Goal: Information Seeking & Learning: Learn about a topic

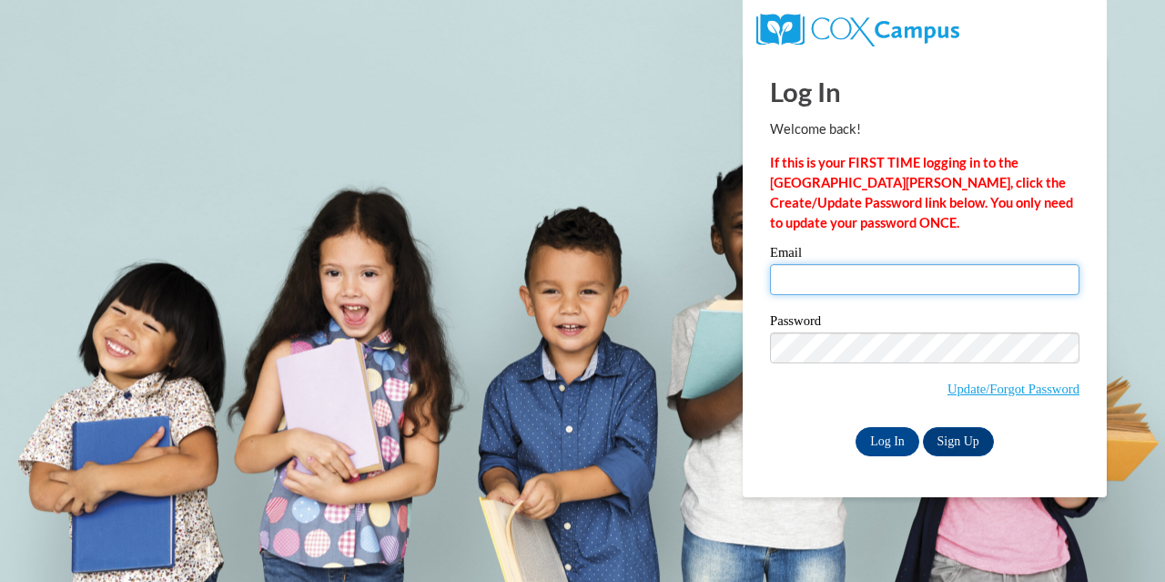
click at [949, 283] on input "Email" at bounding box center [924, 279] width 309 height 31
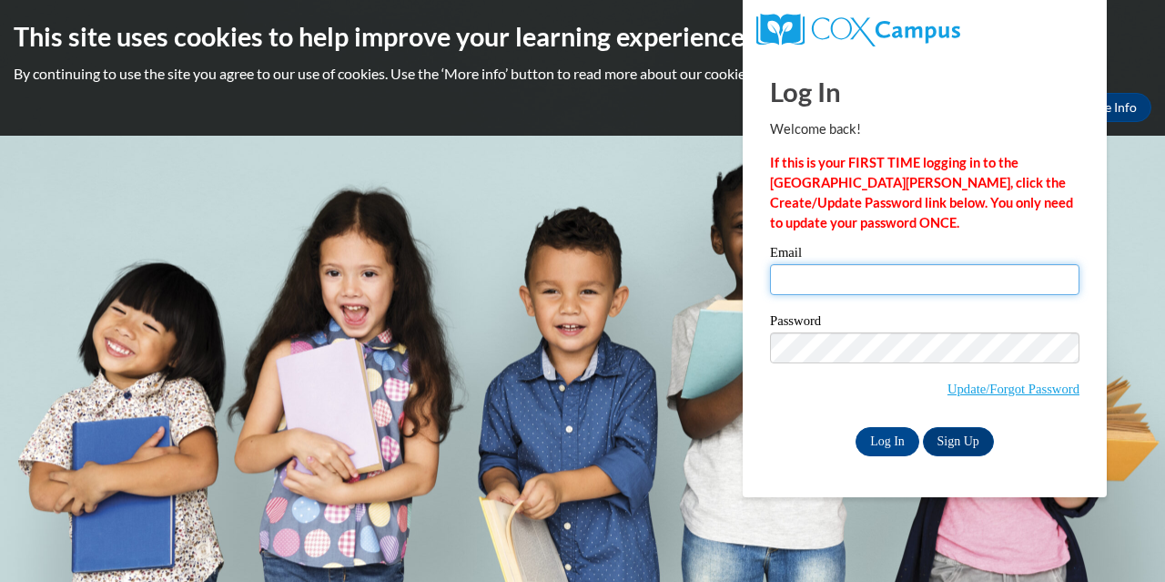
type input "calistarice30@gmail.com"
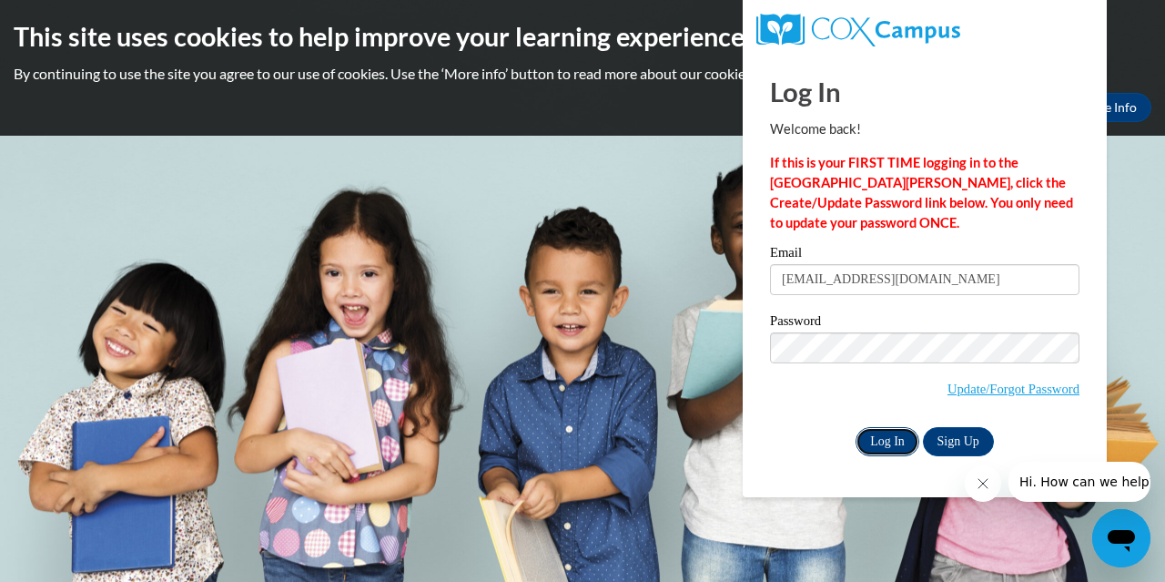
click at [905, 436] on input "Log In" at bounding box center [888, 441] width 64 height 29
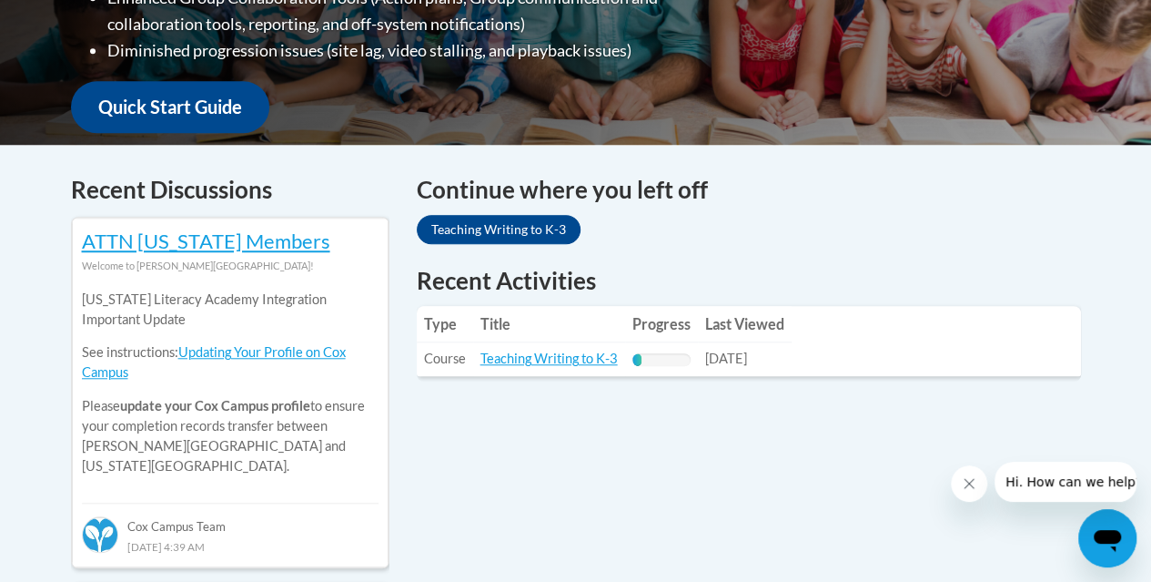
scroll to position [633, 0]
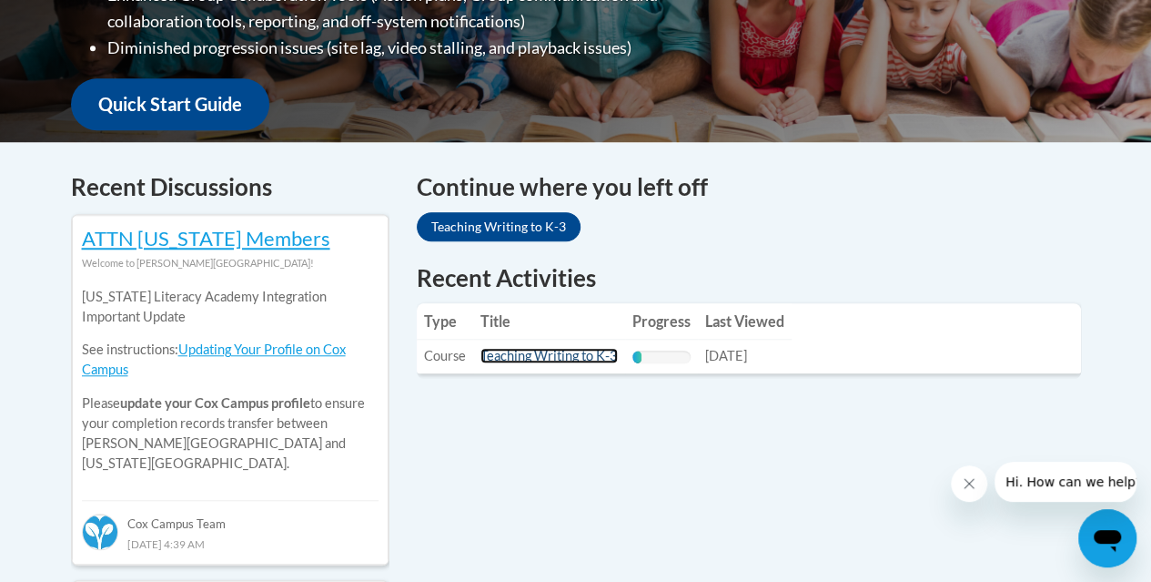
click at [588, 359] on link "Teaching Writing to K-3" at bounding box center [549, 355] width 137 height 15
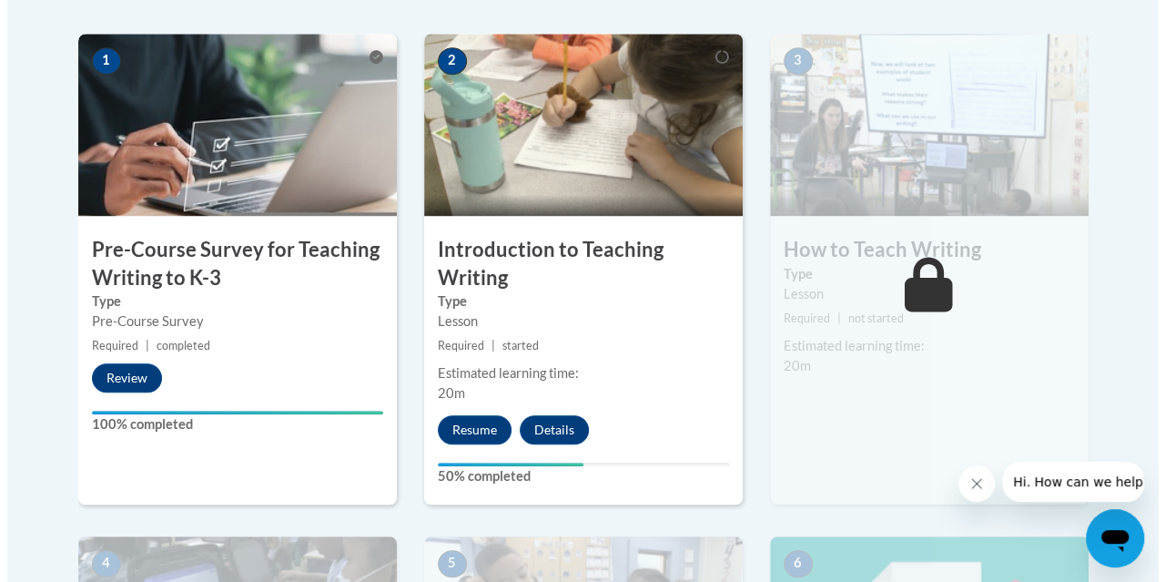
scroll to position [579, 0]
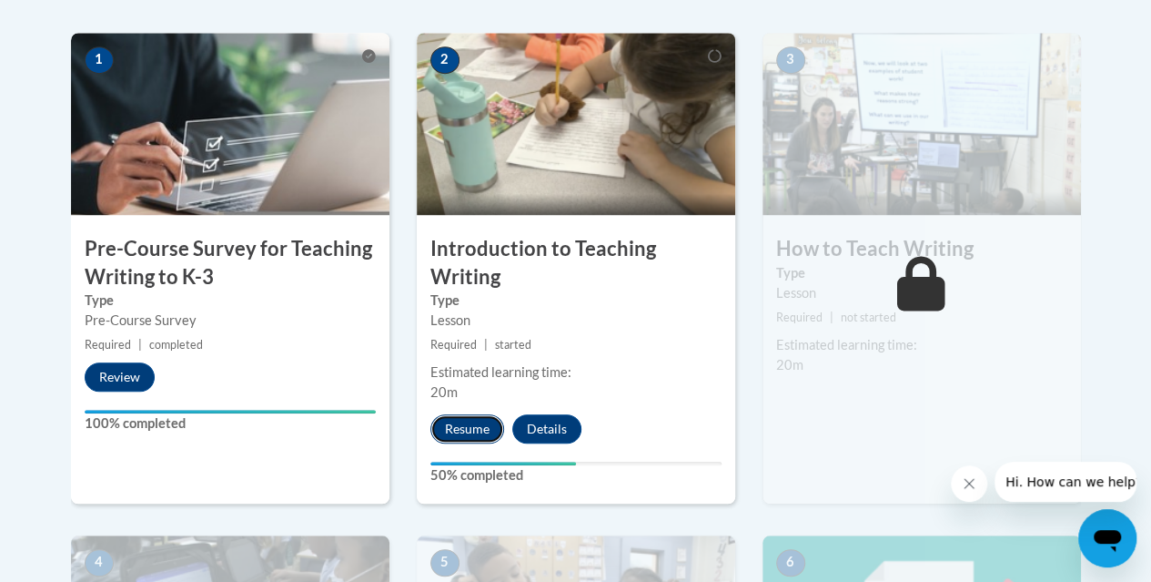
click at [453, 436] on button "Resume" at bounding box center [467, 428] width 74 height 29
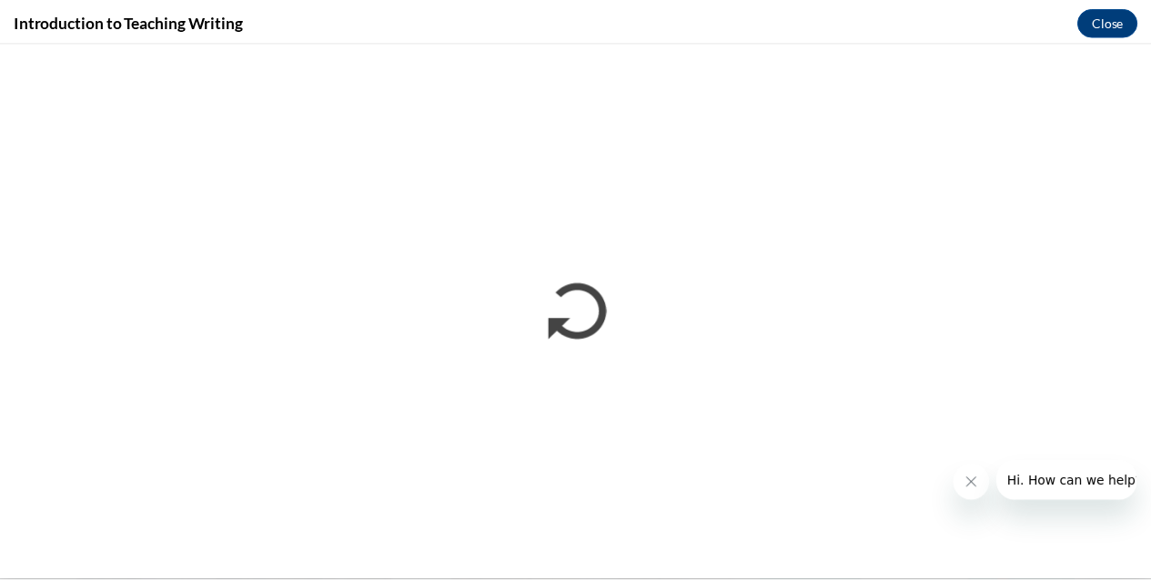
scroll to position [0, 0]
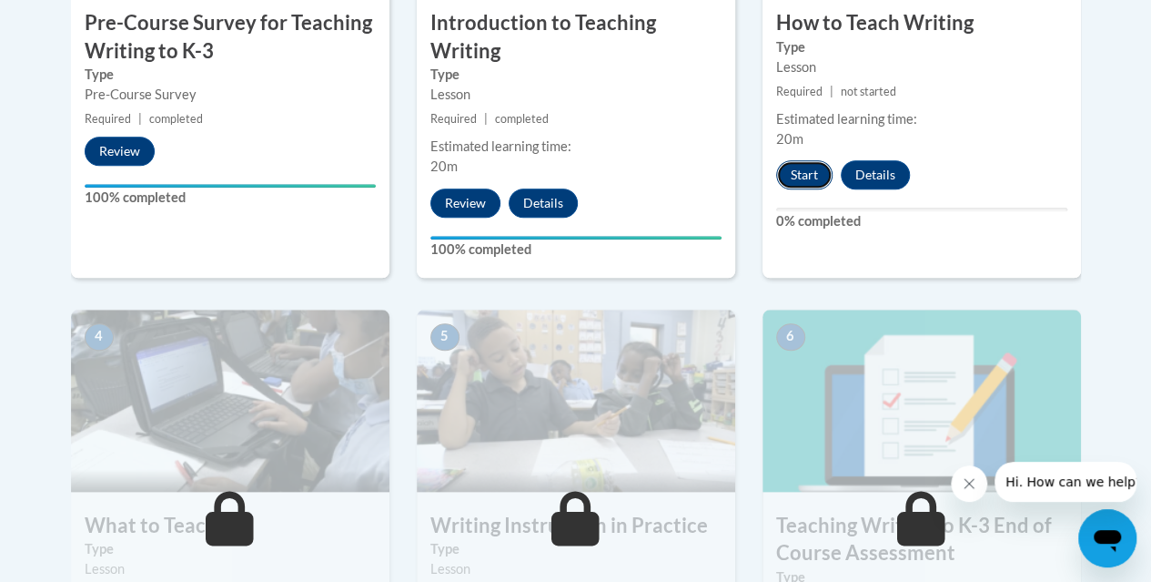
click at [802, 180] on button "Start" at bounding box center [804, 174] width 56 height 29
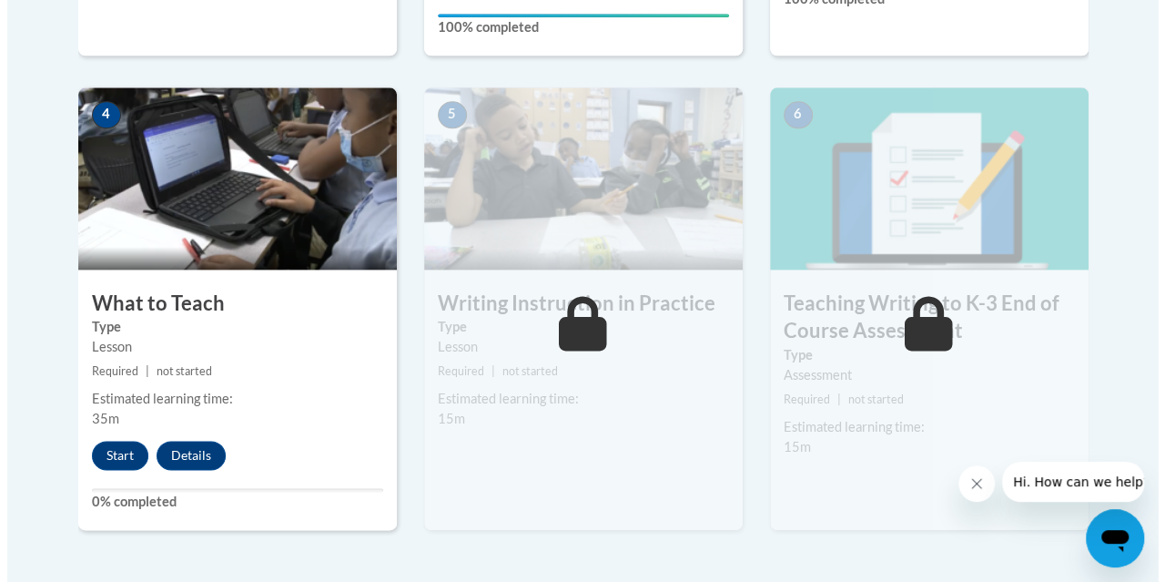
scroll to position [1028, 0]
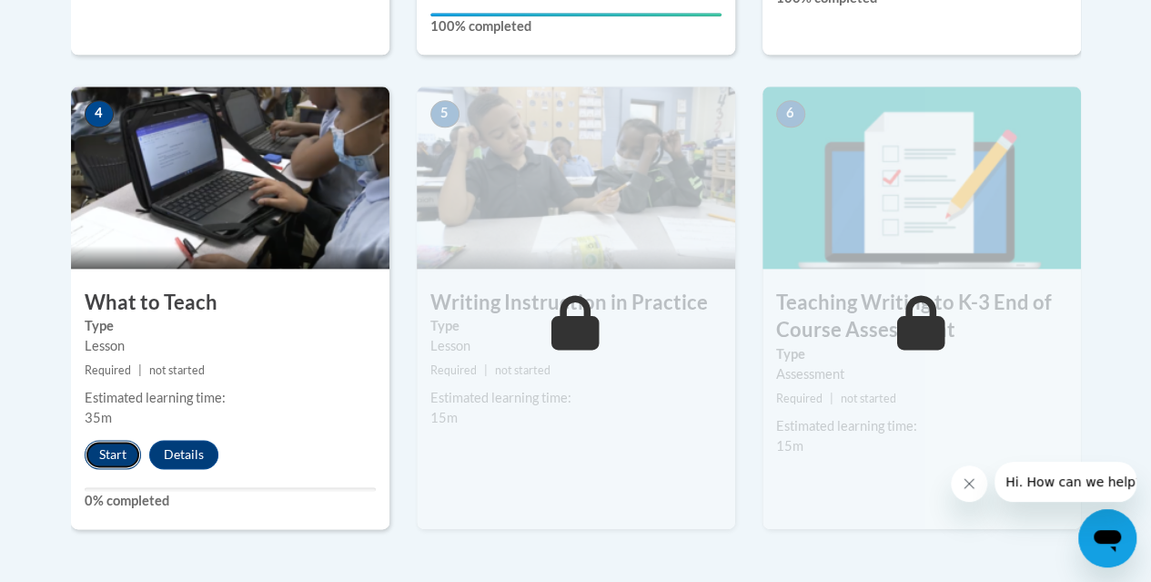
click at [112, 452] on button "Start" at bounding box center [113, 454] width 56 height 29
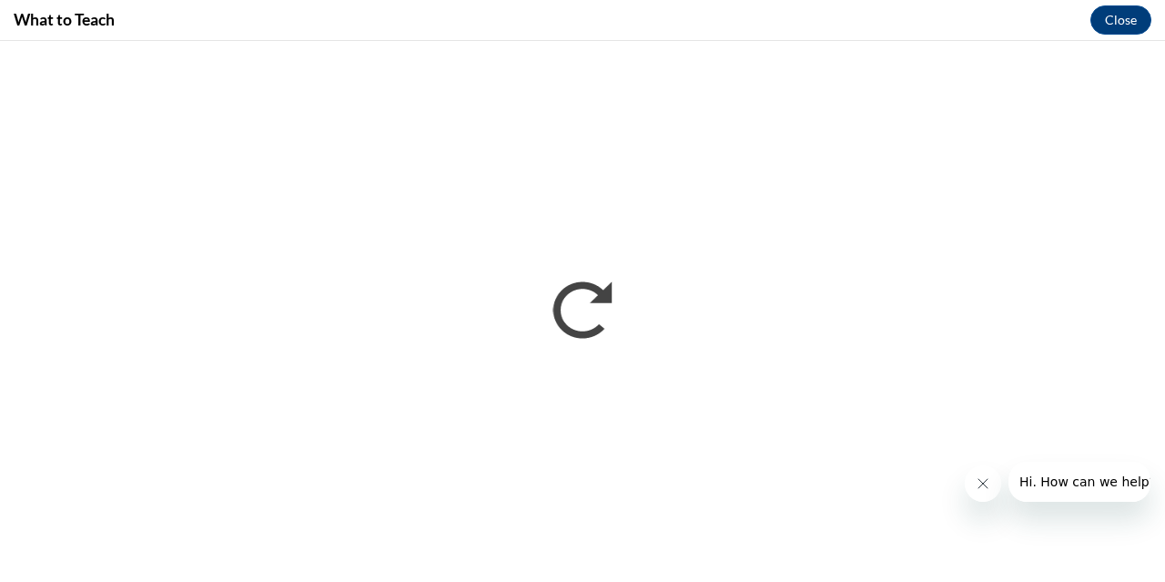
scroll to position [0, 0]
